Goal: Information Seeking & Learning: Learn about a topic

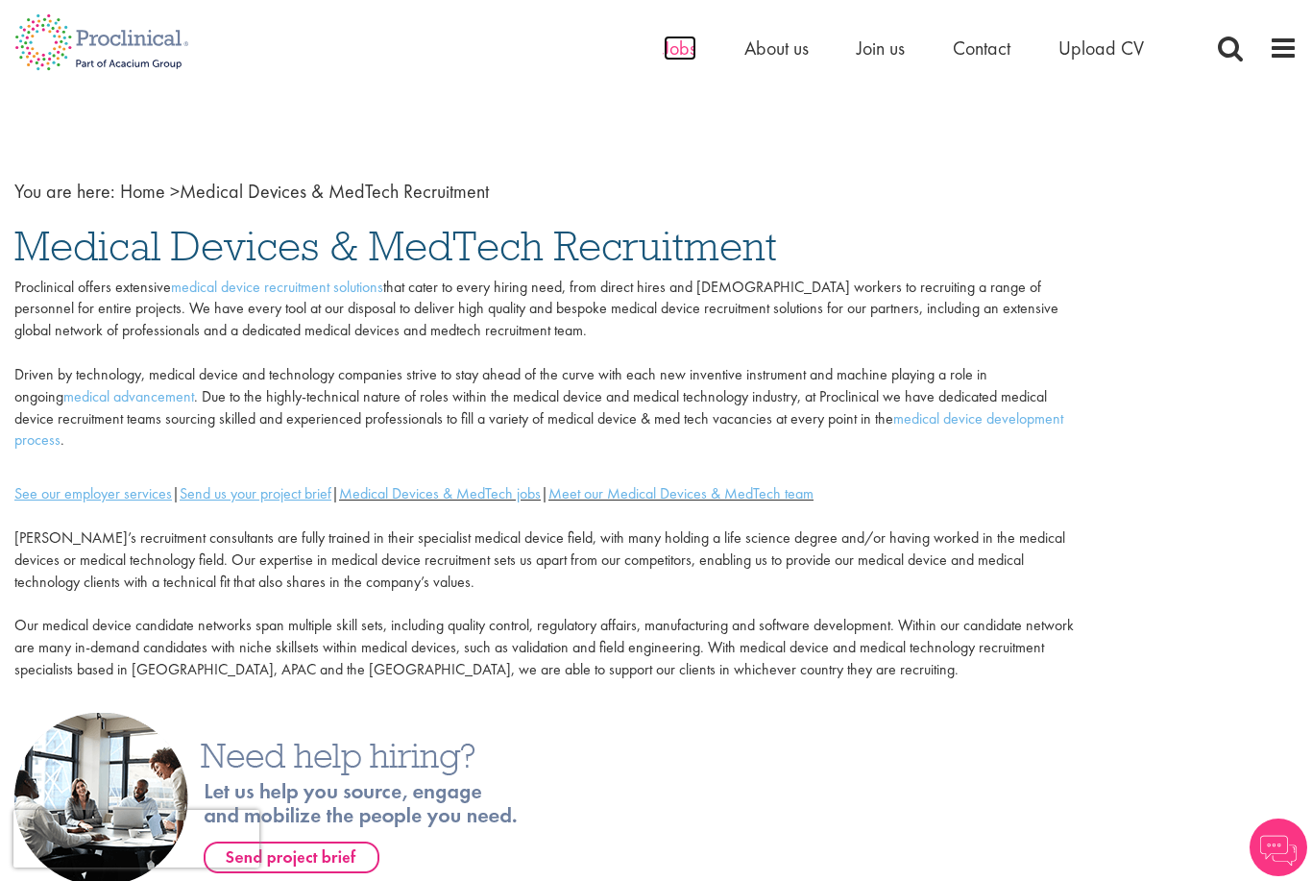
click at [676, 51] on span "Jobs" at bounding box center [680, 48] width 33 height 25
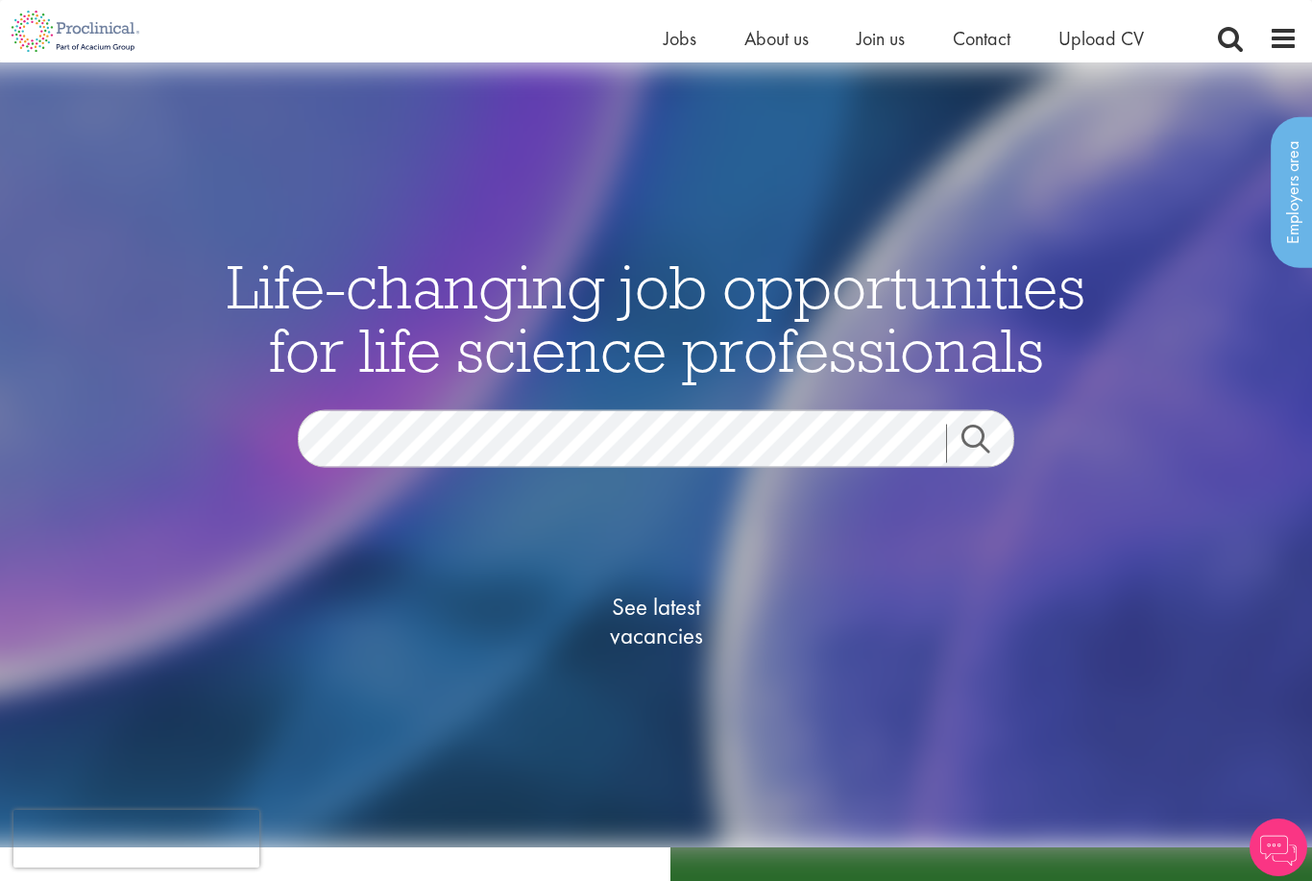
scroll to position [163, 0]
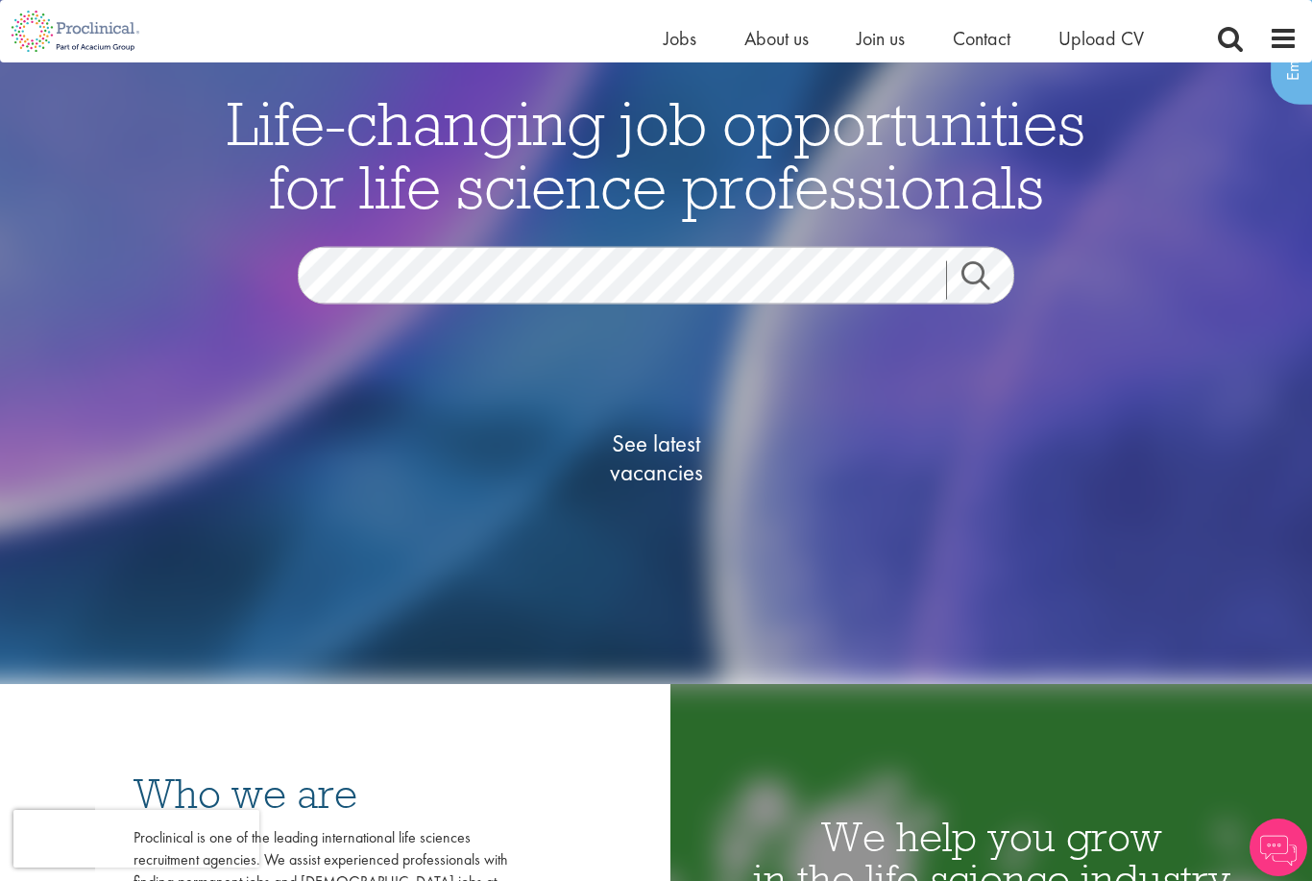
click at [980, 300] on link "Search" at bounding box center [987, 280] width 83 height 38
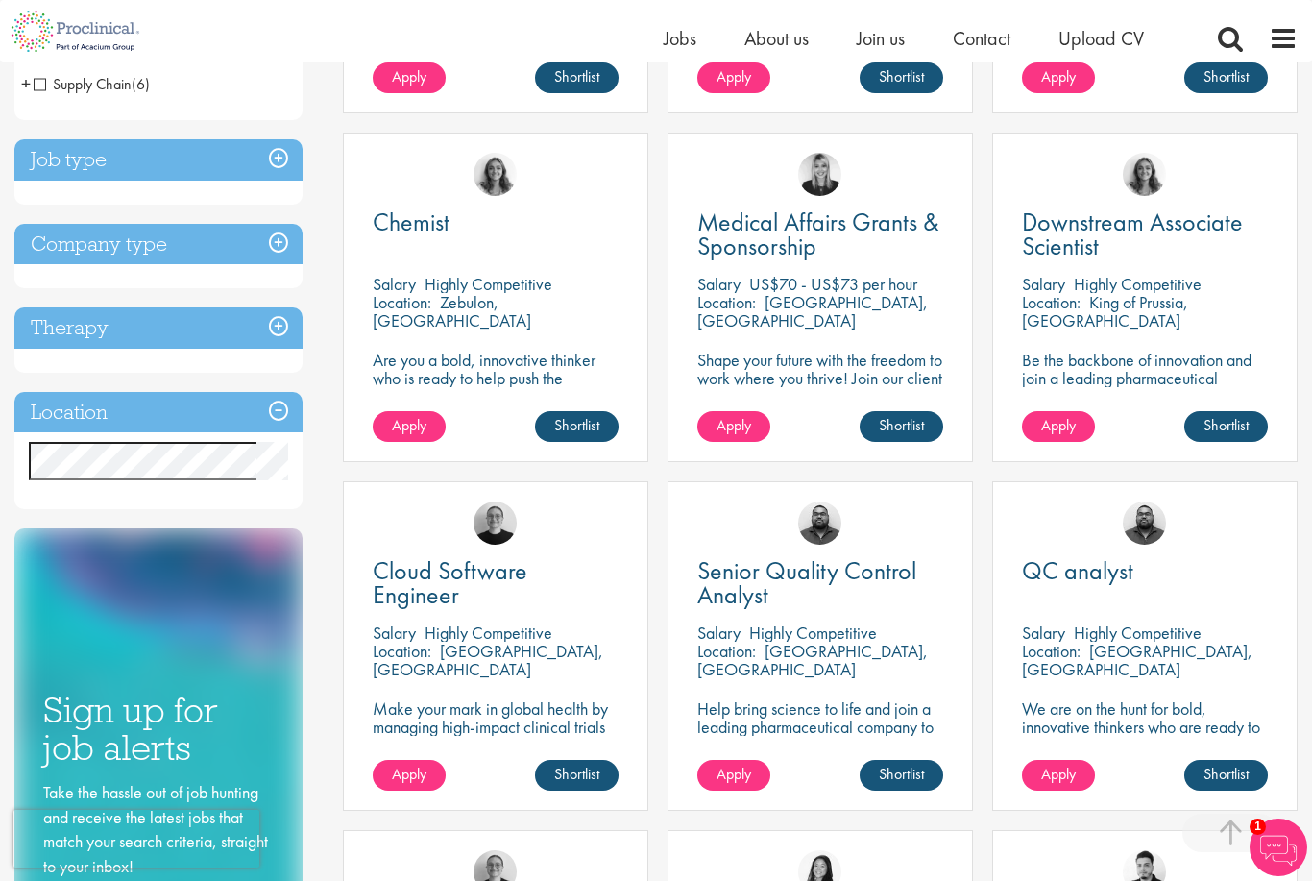
scroll to position [657, 0]
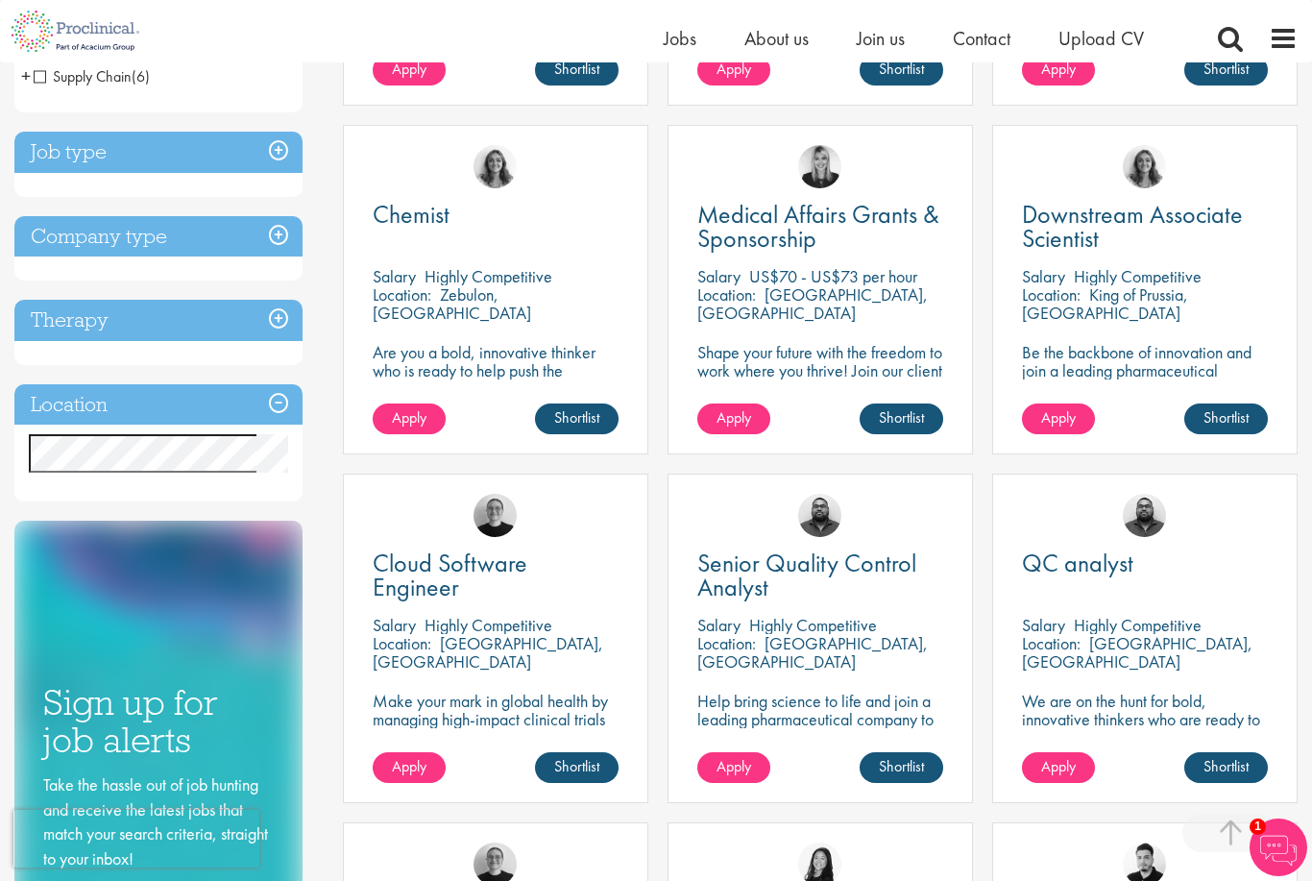
click at [133, 351] on div "Therapy Analgesics & Anaesthetics (23) Animal Health (1) Cardiovascular (18) De…" at bounding box center [158, 332] width 288 height 65
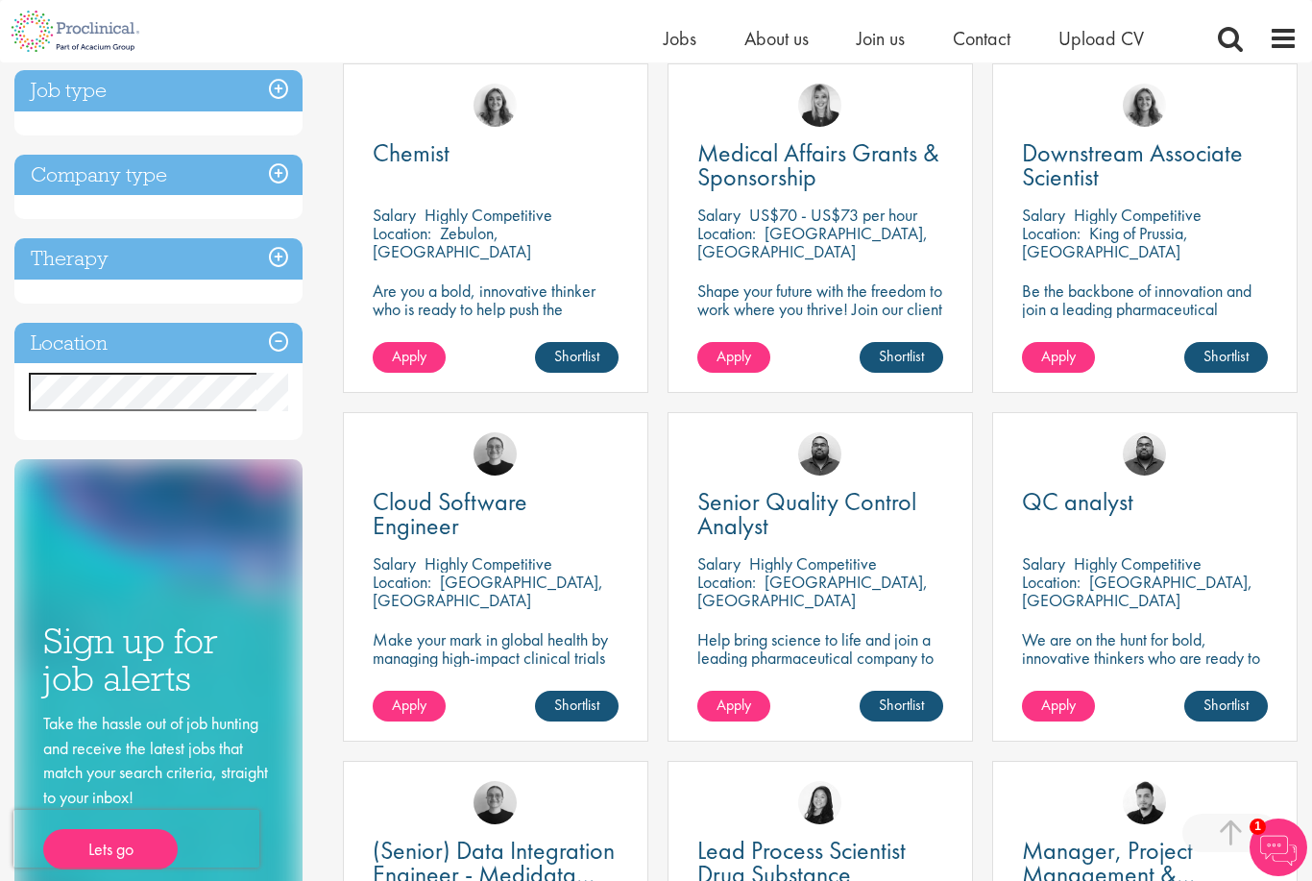
scroll to position [0, 0]
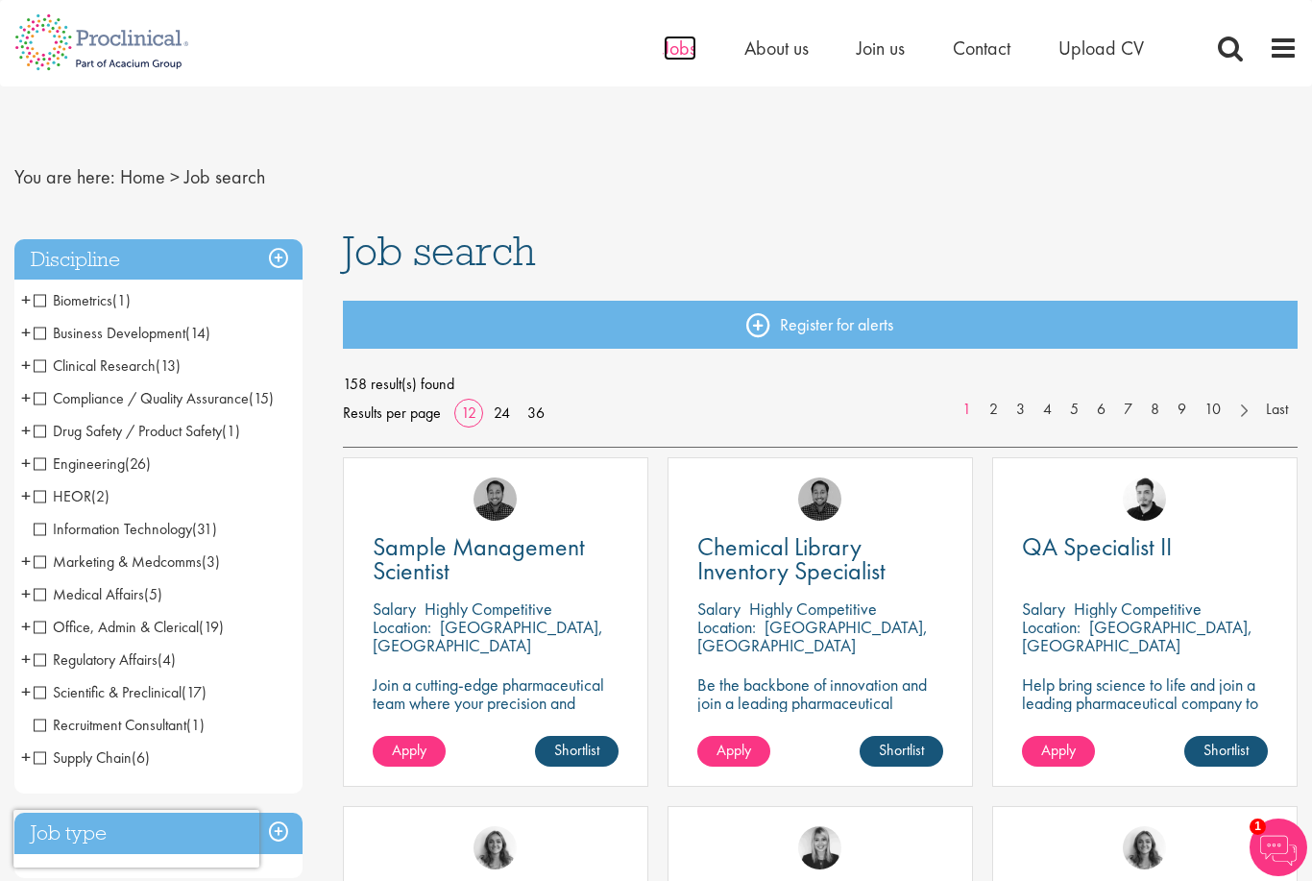
click at [684, 36] on span "Jobs" at bounding box center [680, 48] width 33 height 25
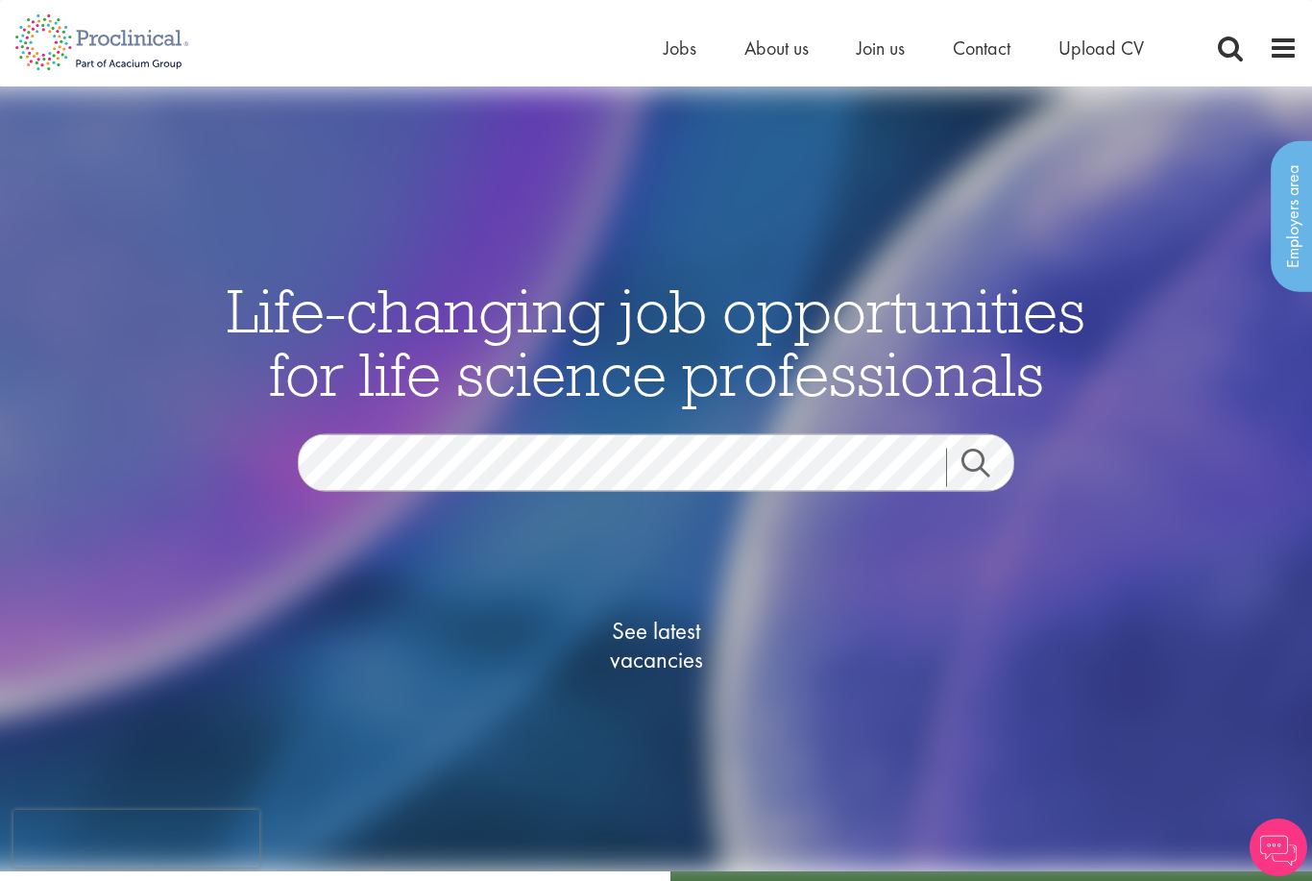
click at [628, 673] on span "See latest vacancies" at bounding box center [656, 646] width 192 height 58
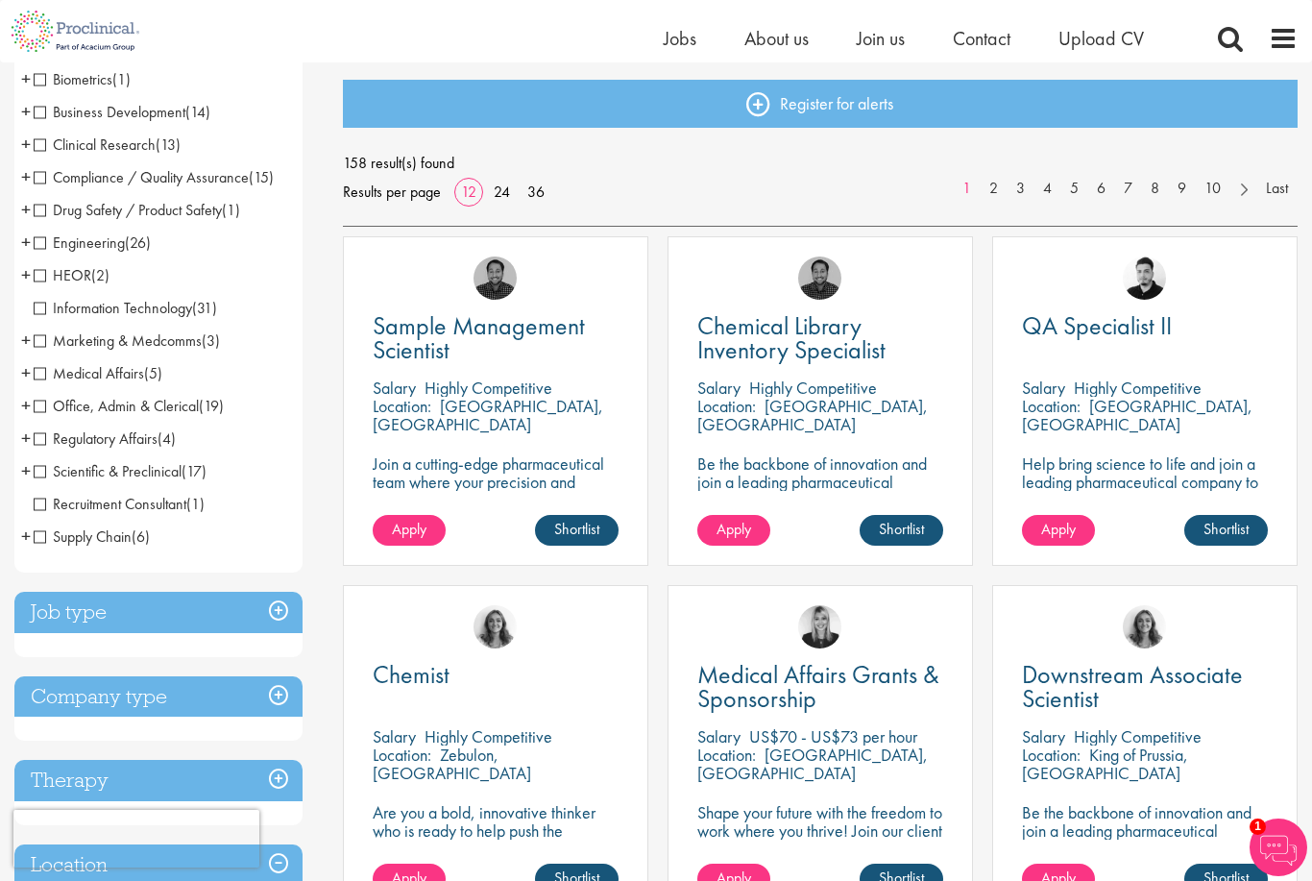
scroll to position [196, 0]
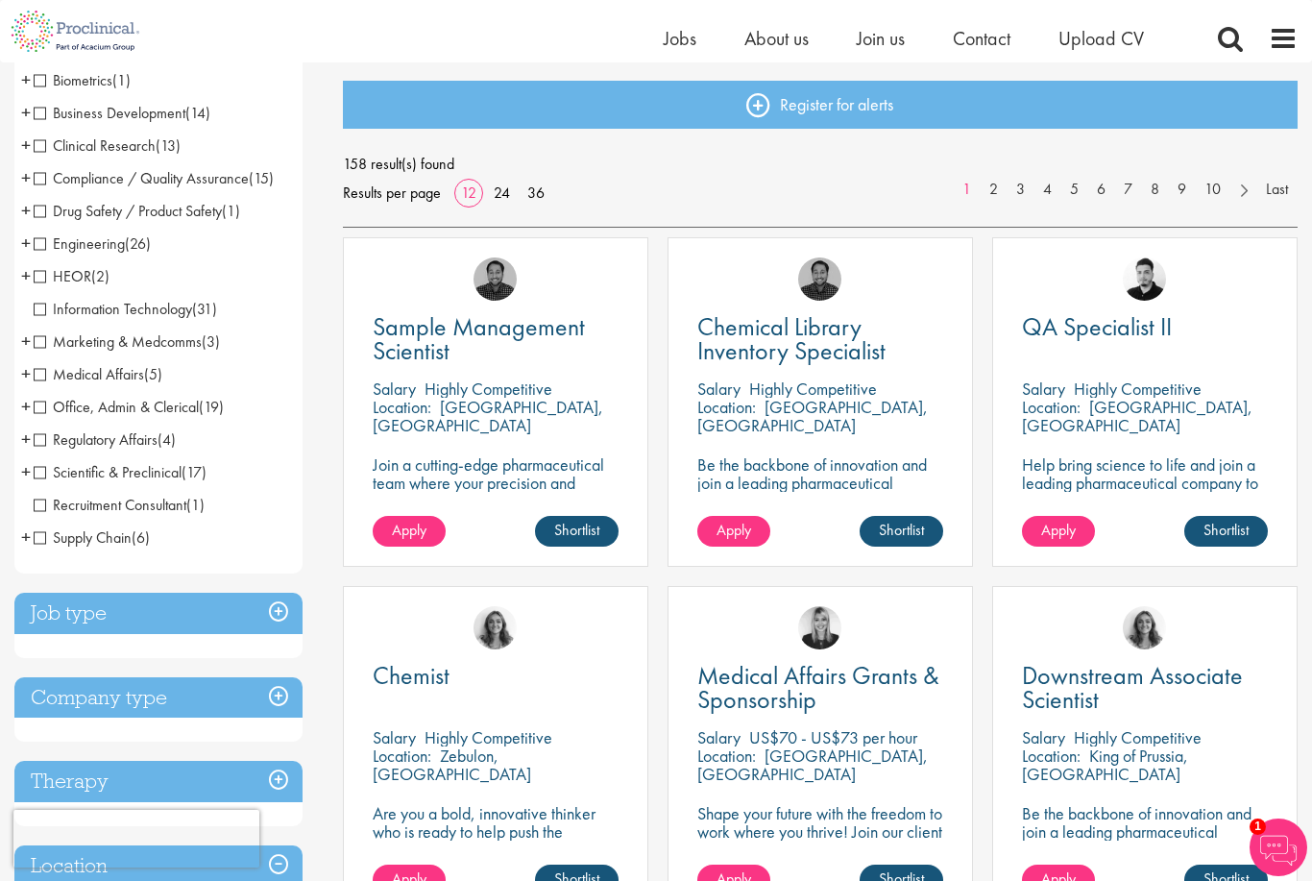
click at [258, 694] on h3 "Company type" at bounding box center [158, 697] width 288 height 41
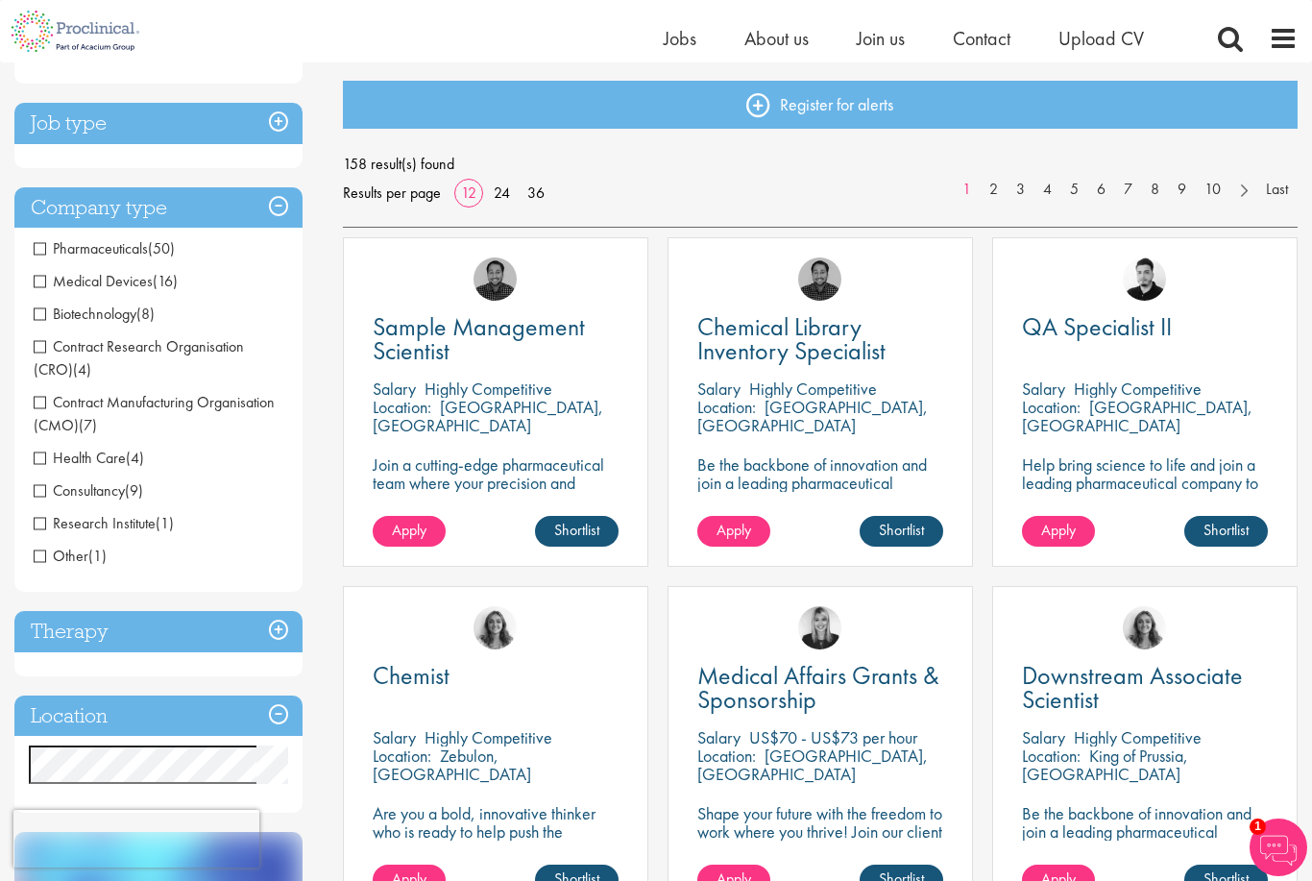
click at [214, 227] on h3 "Company type" at bounding box center [158, 207] width 288 height 41
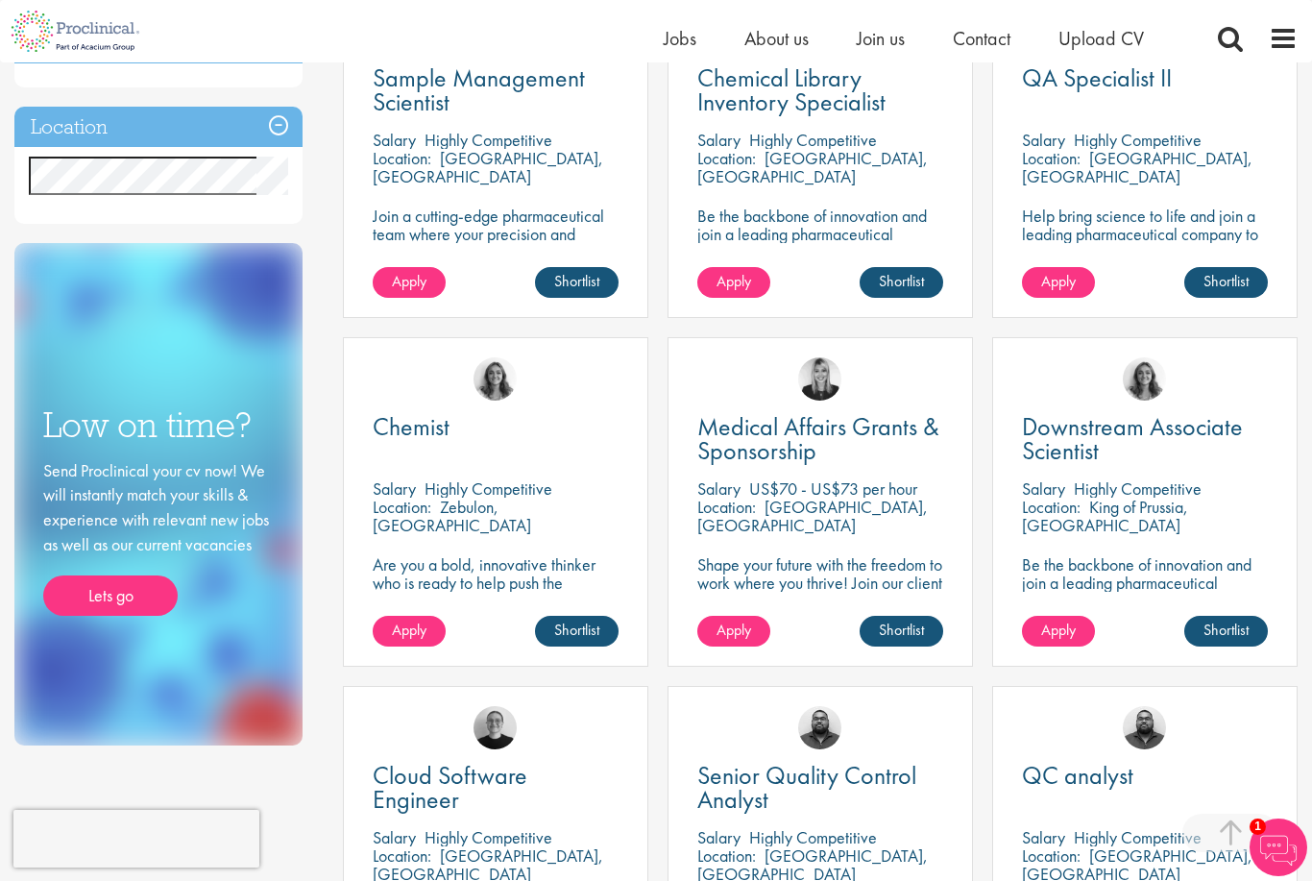
scroll to position [438, 0]
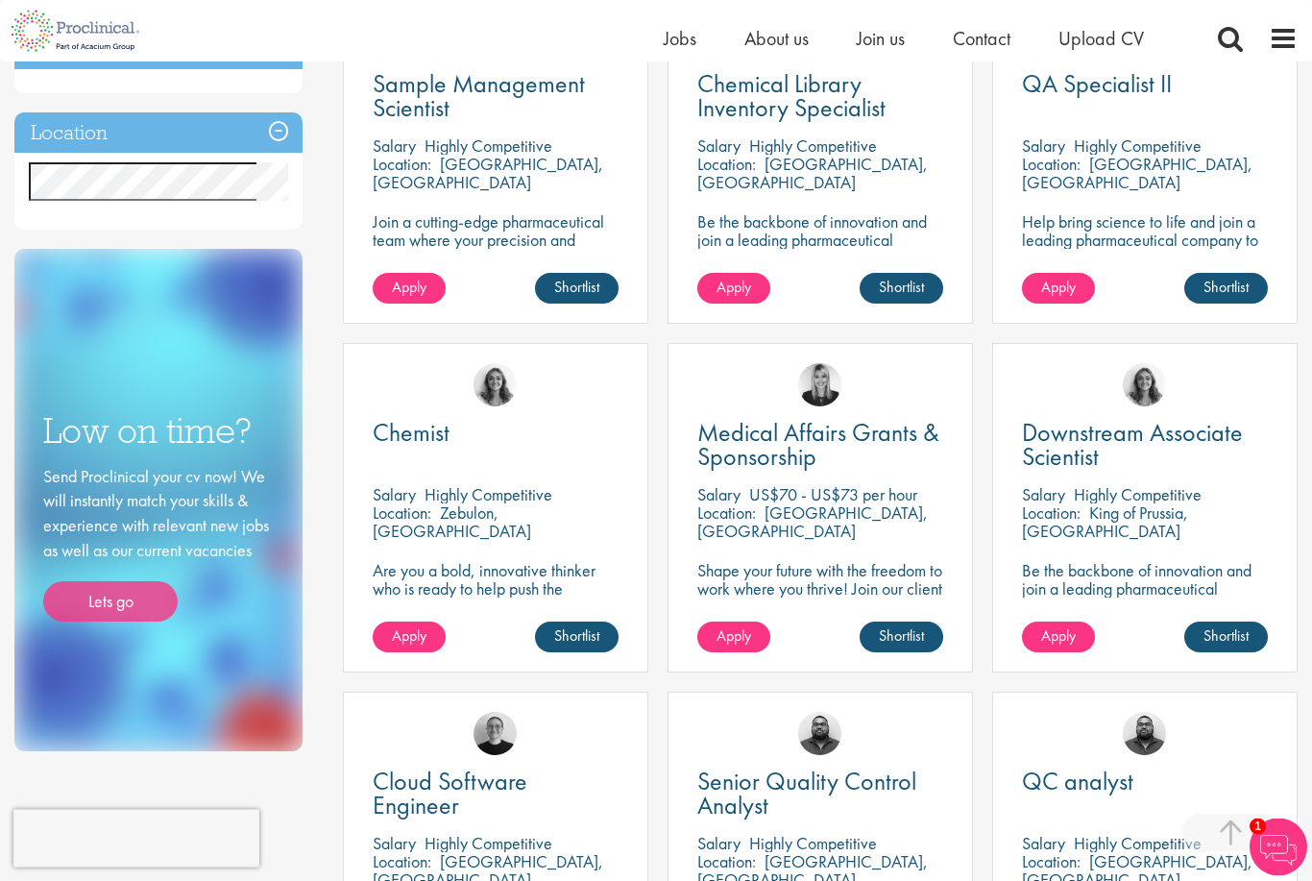
click at [126, 590] on link "Lets go" at bounding box center [110, 602] width 134 height 40
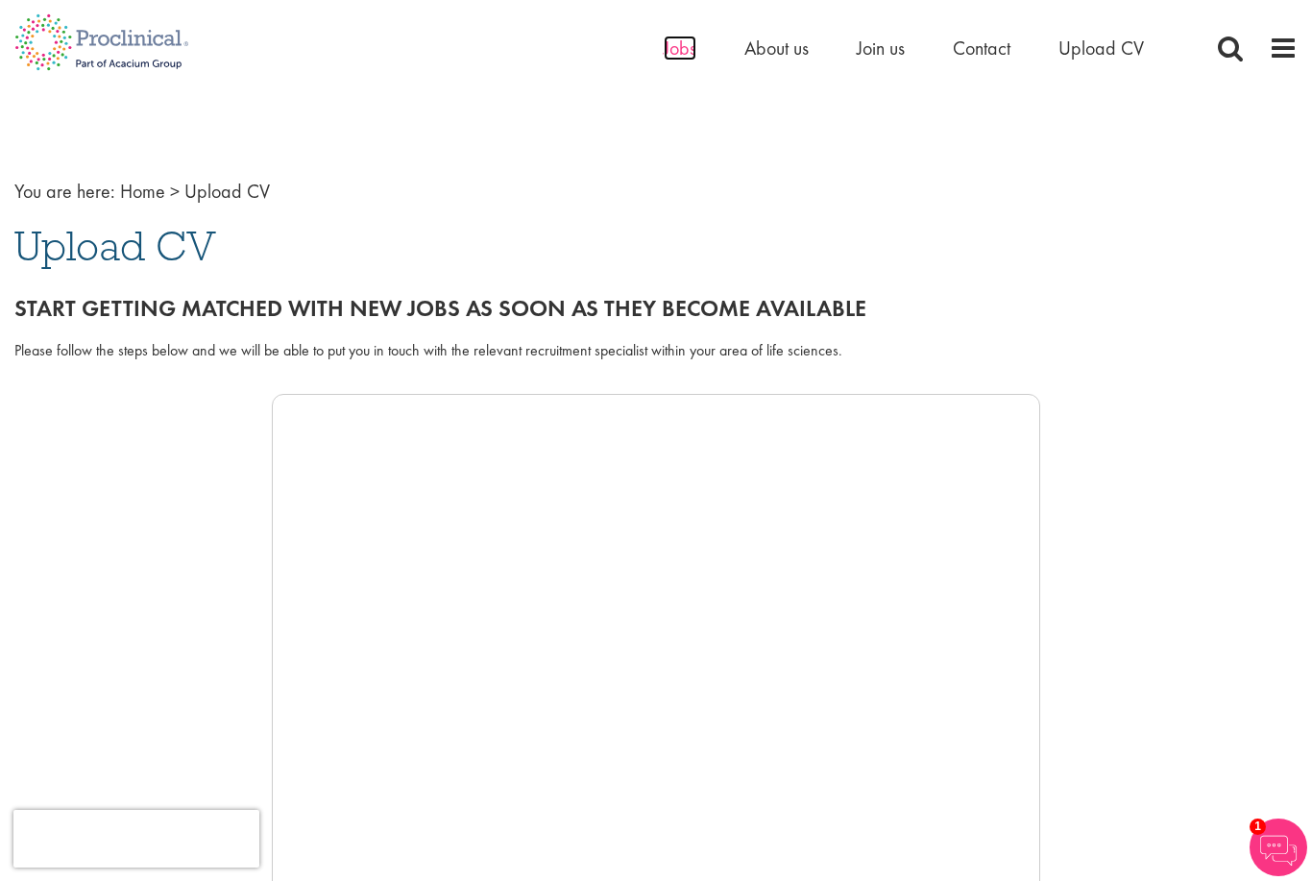
click at [681, 43] on span "Jobs" at bounding box center [680, 48] width 33 height 25
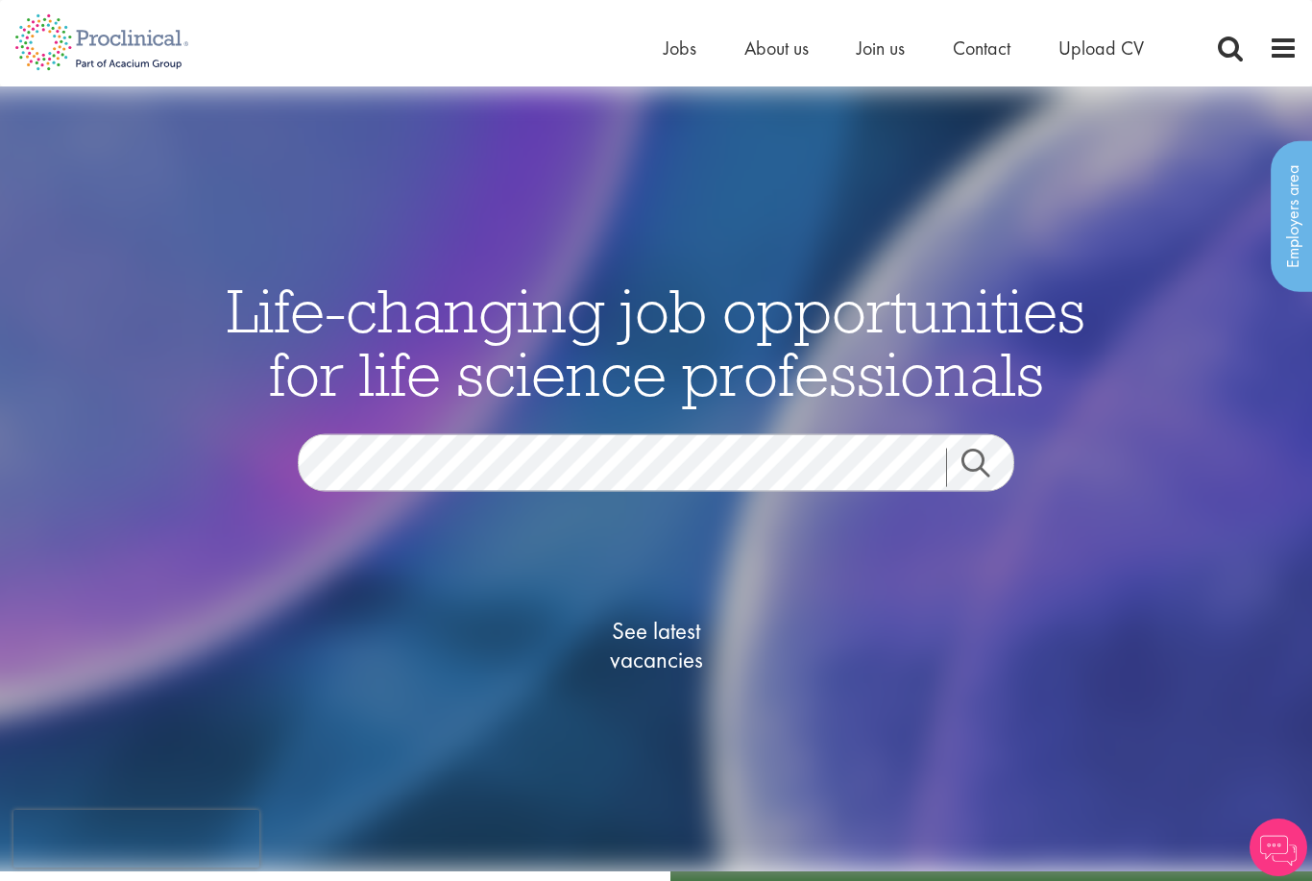
click at [657, 674] on span "See latest vacancies" at bounding box center [656, 646] width 192 height 58
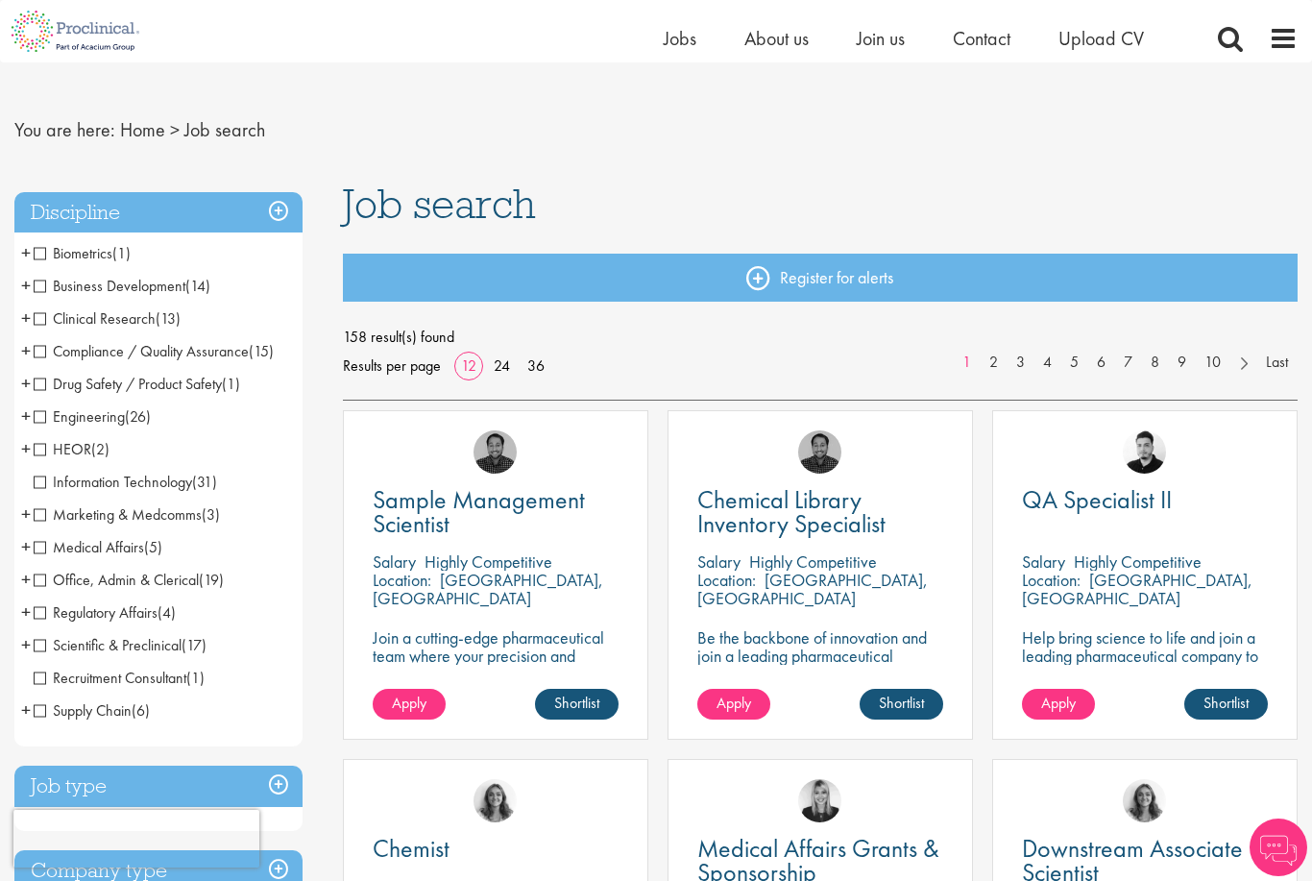
scroll to position [24, 0]
click at [1064, 539] on div "QA Specialist II Salary Highly Competitive Location: Philadelphia, USA Help bri…" at bounding box center [1144, 573] width 305 height 329
click at [1065, 493] on span "QA Specialist II" at bounding box center [1097, 498] width 150 height 33
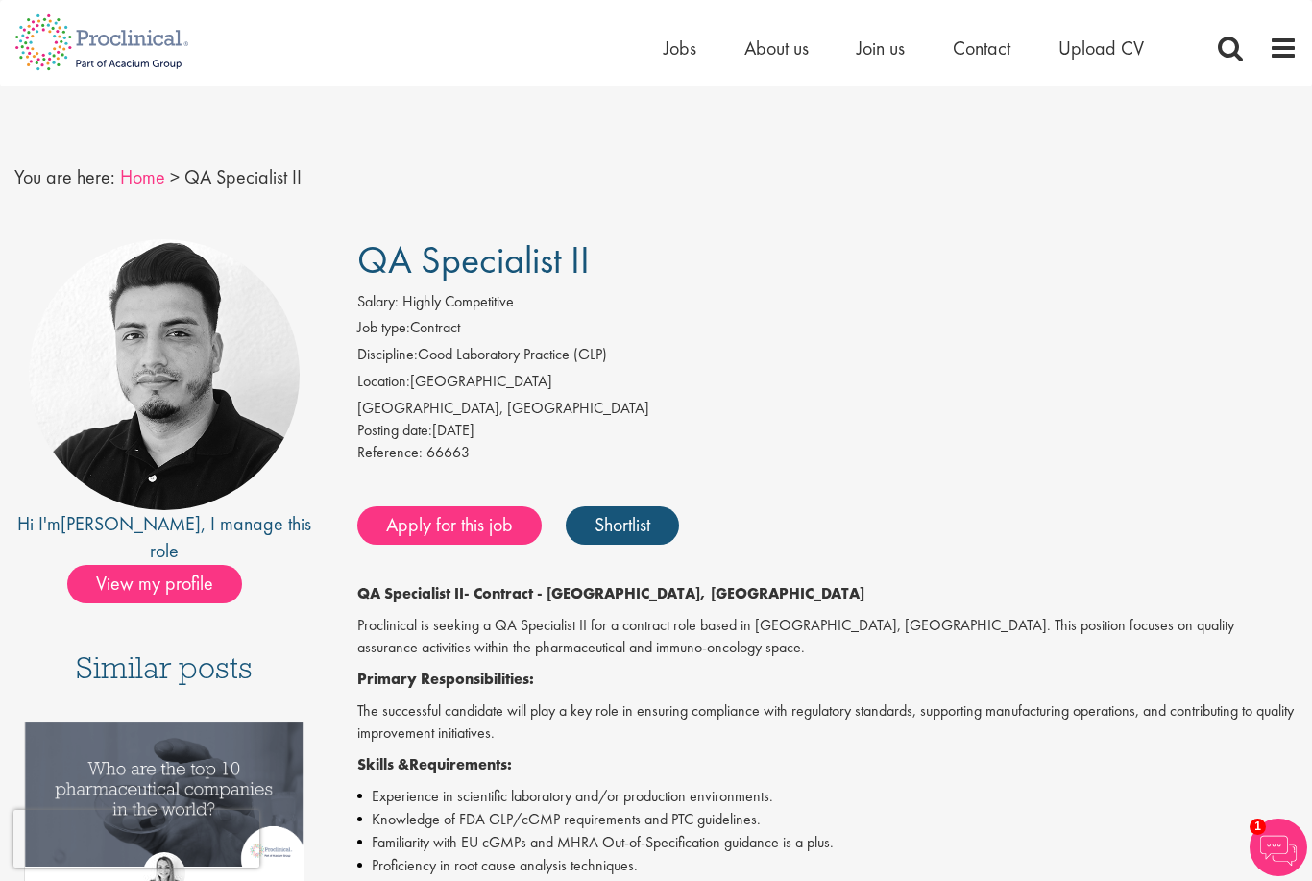
click at [139, 175] on link "Home" at bounding box center [142, 176] width 45 height 25
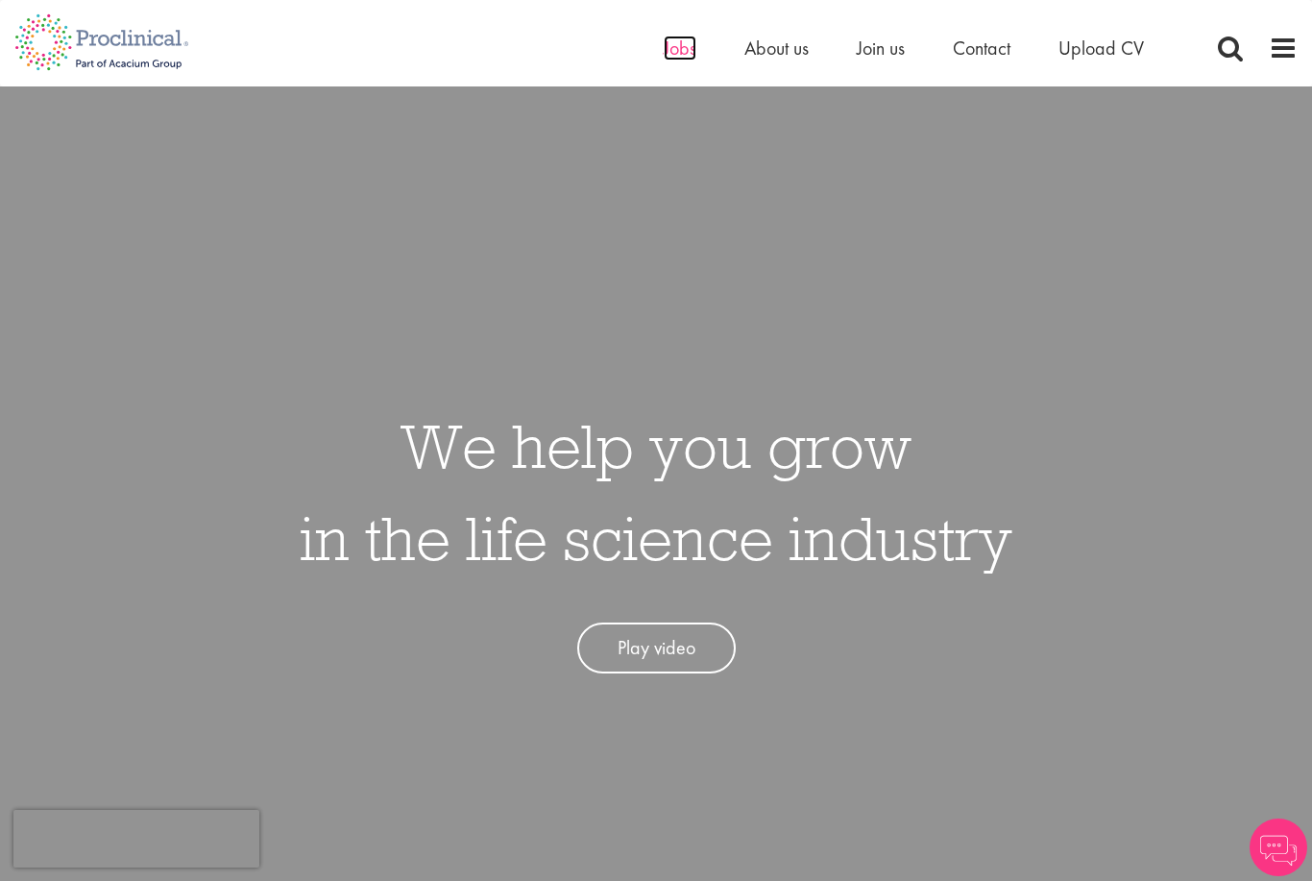
click at [681, 50] on span "Jobs" at bounding box center [680, 48] width 33 height 25
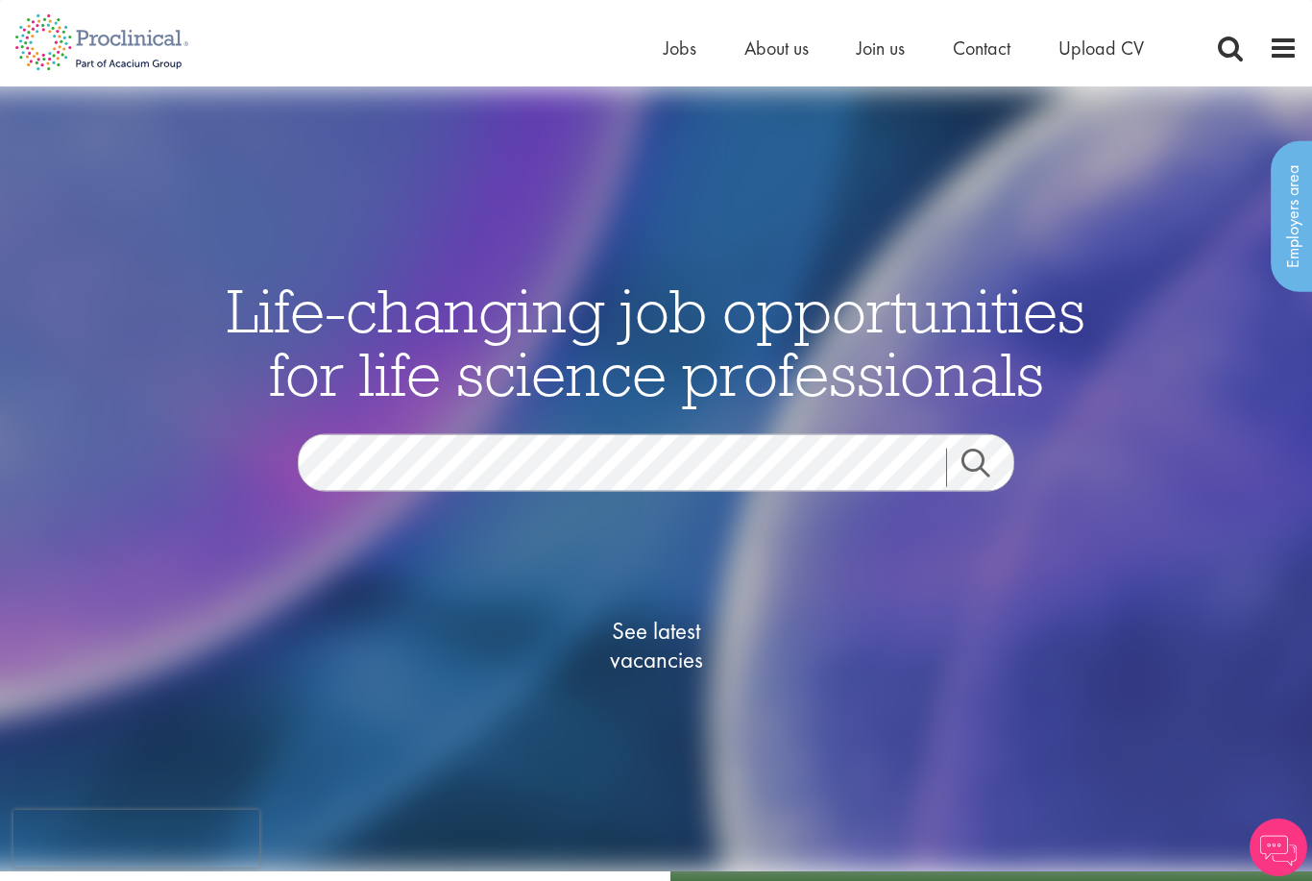
click at [683, 674] on span "See latest vacancies" at bounding box center [656, 646] width 192 height 58
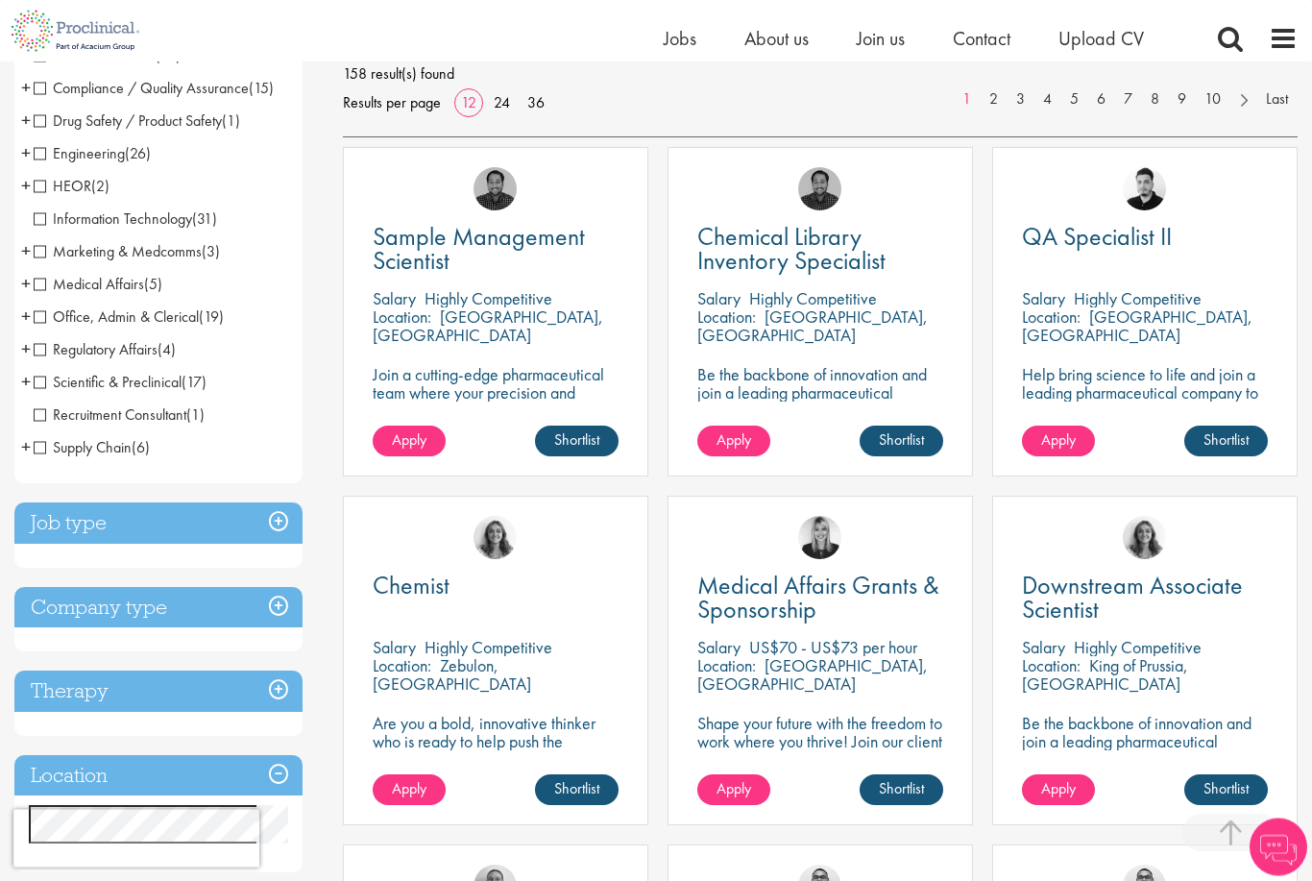
scroll to position [294, 0]
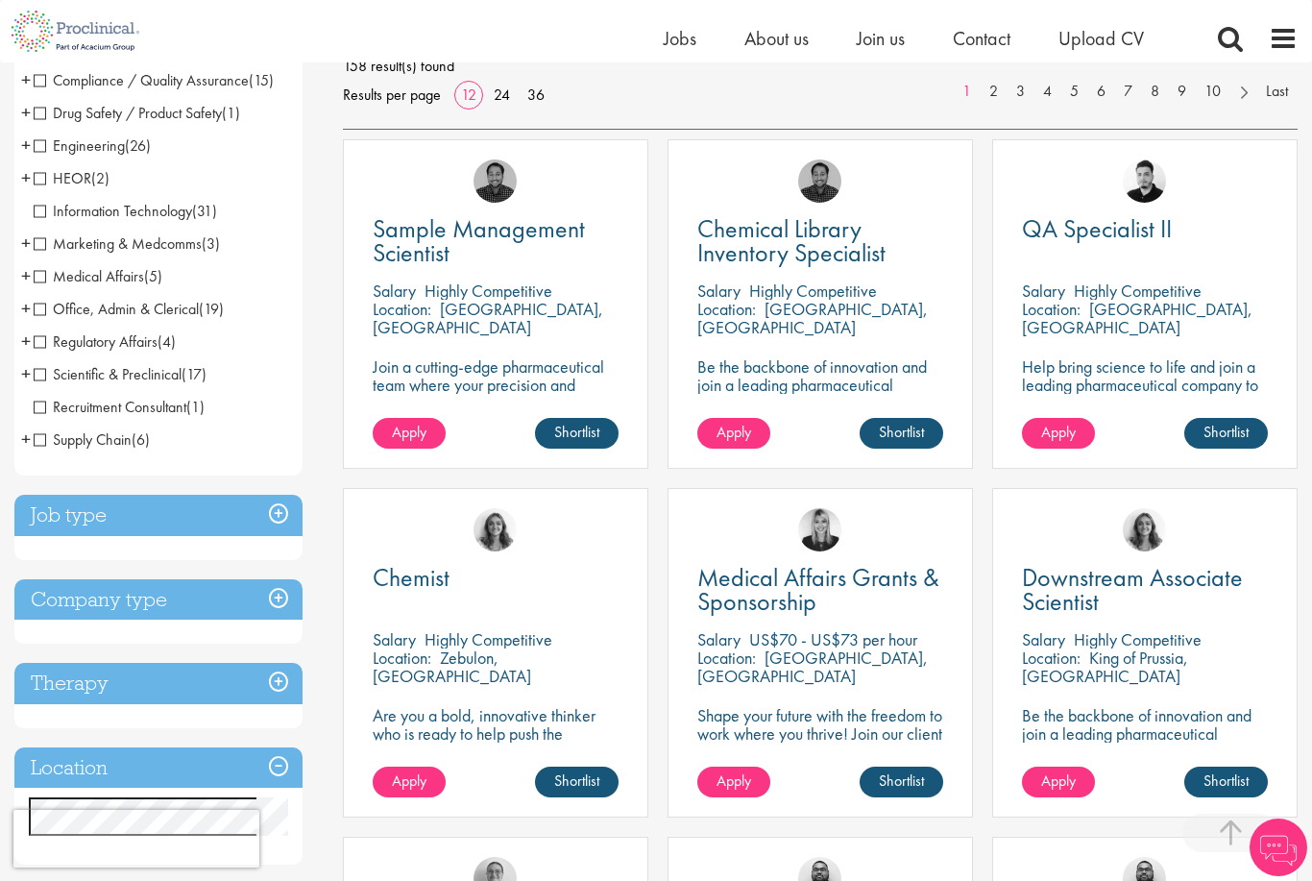
click at [144, 594] on h3 "Company type" at bounding box center [158, 599] width 288 height 41
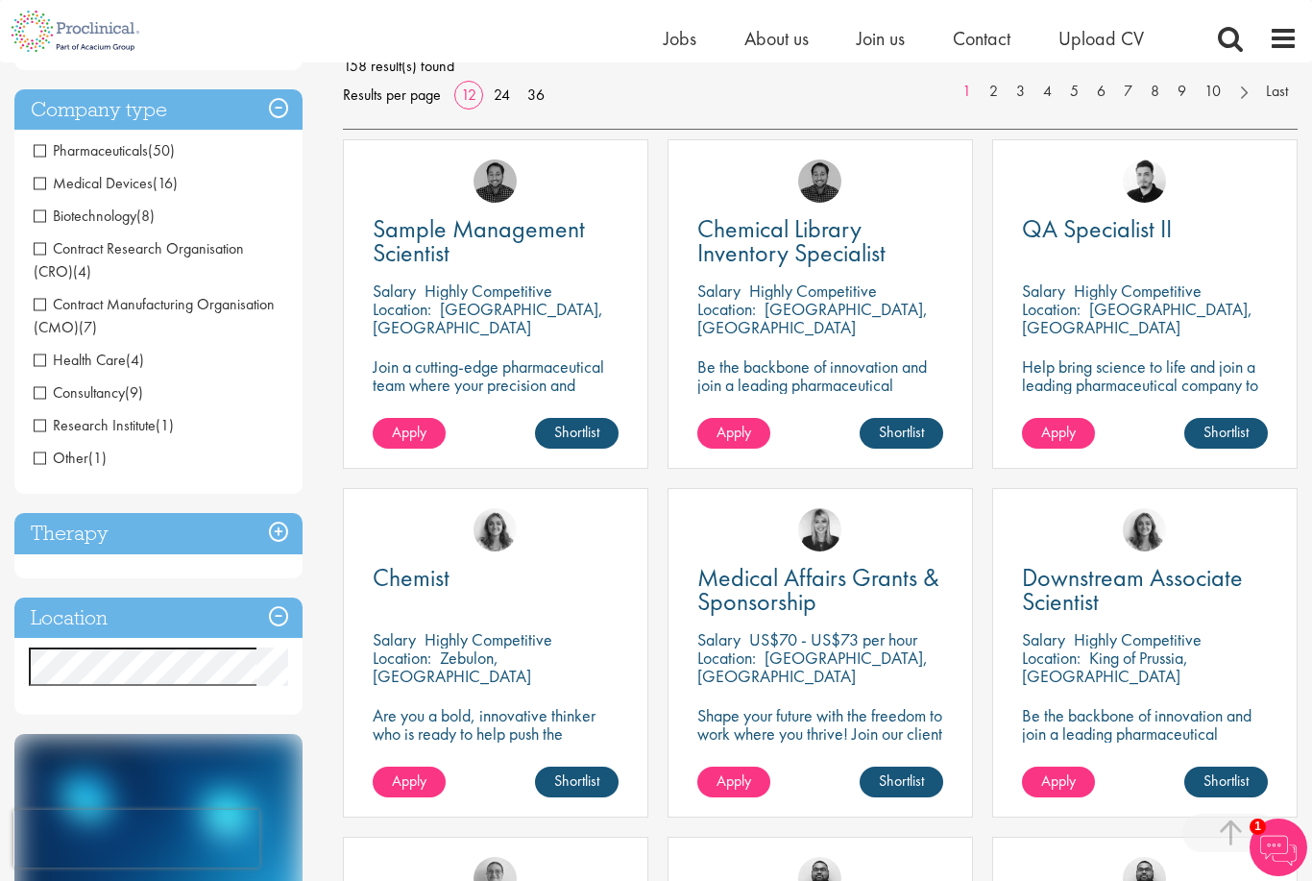
click at [133, 190] on span "Medical Devices" at bounding box center [93, 183] width 119 height 20
